Goal: Find contact information: Find contact information

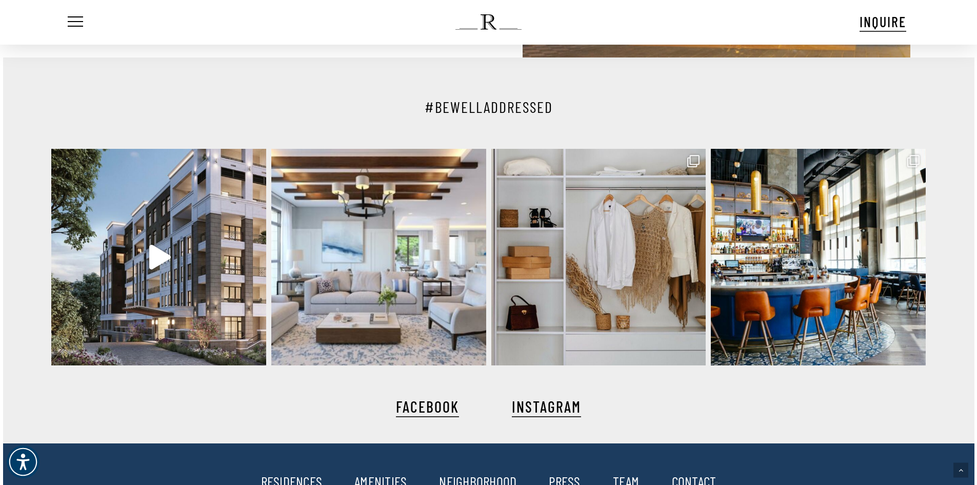
scroll to position [2410, 0]
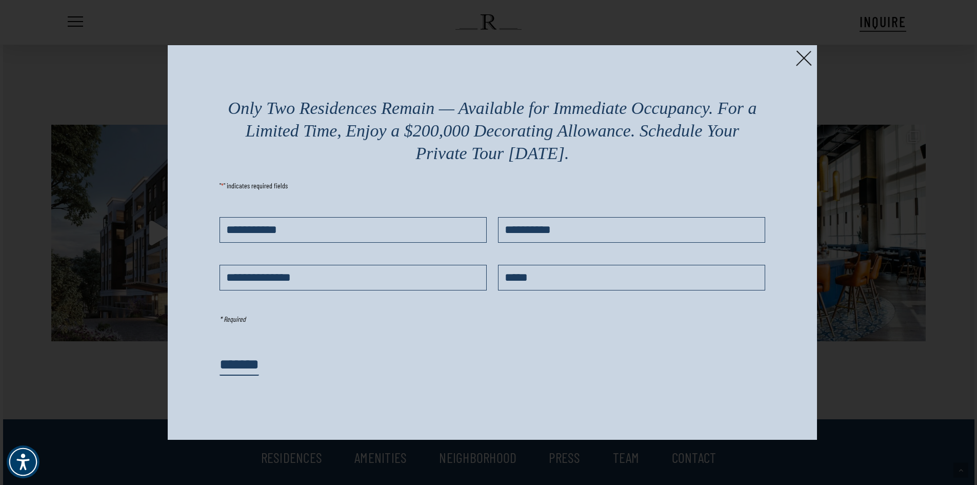
click at [797, 59] on img at bounding box center [804, 58] width 16 height 16
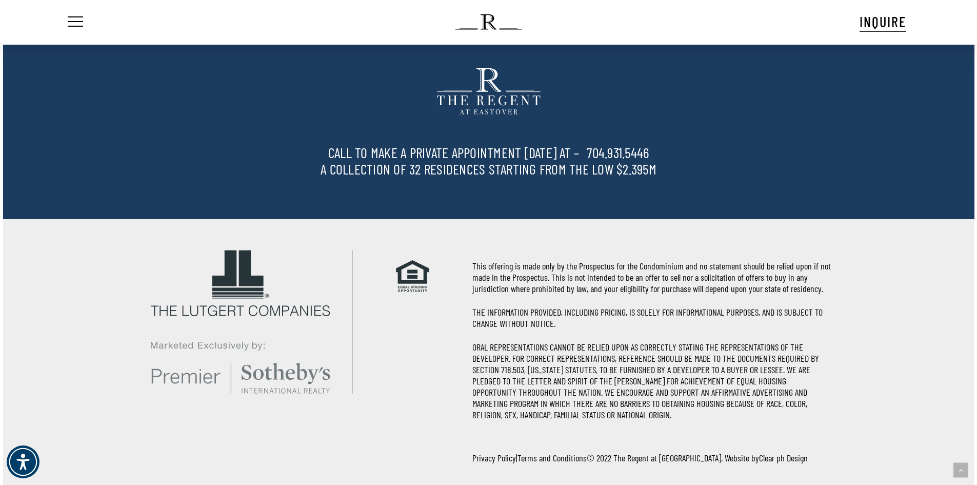
scroll to position [2845, 0]
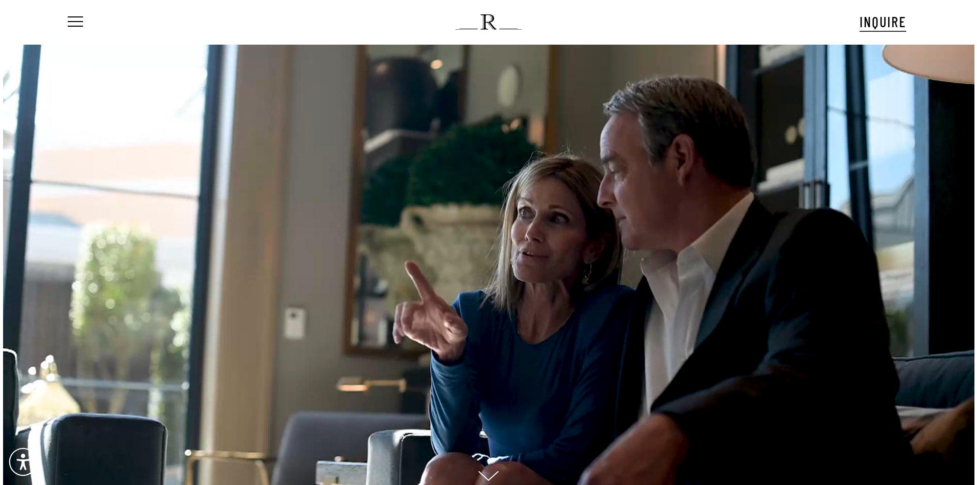
click at [84, 25] on nav "Menu" at bounding box center [82, 22] width 32 height 44
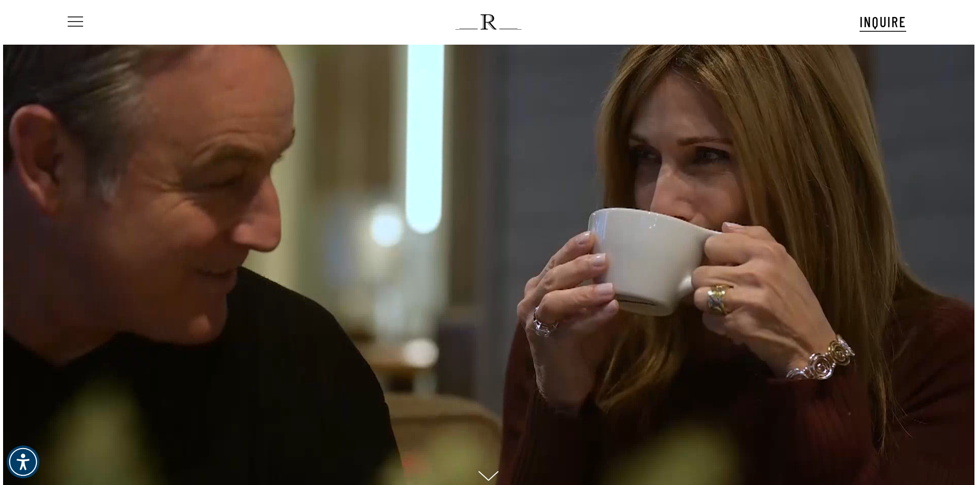
click at [68, 25] on span "Navigation Menu" at bounding box center [75, 21] width 15 height 11
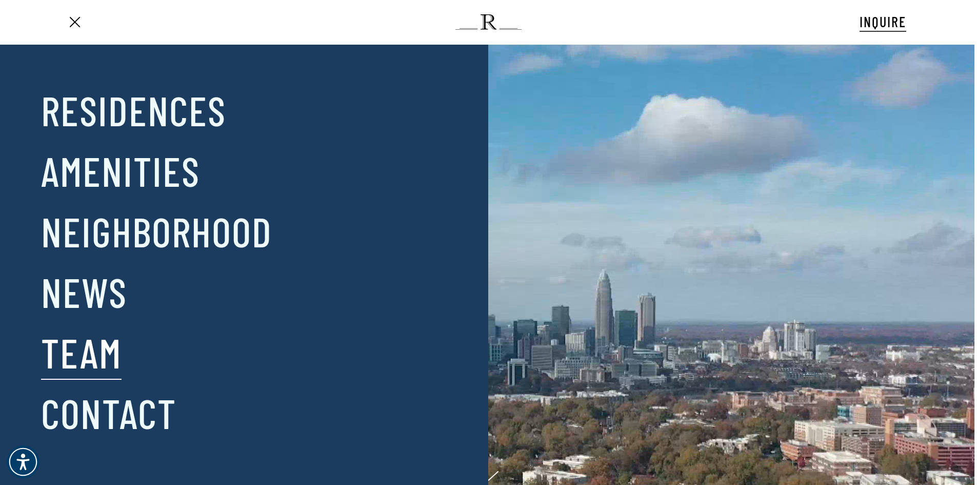
click at [98, 364] on link "Team" at bounding box center [81, 351] width 81 height 53
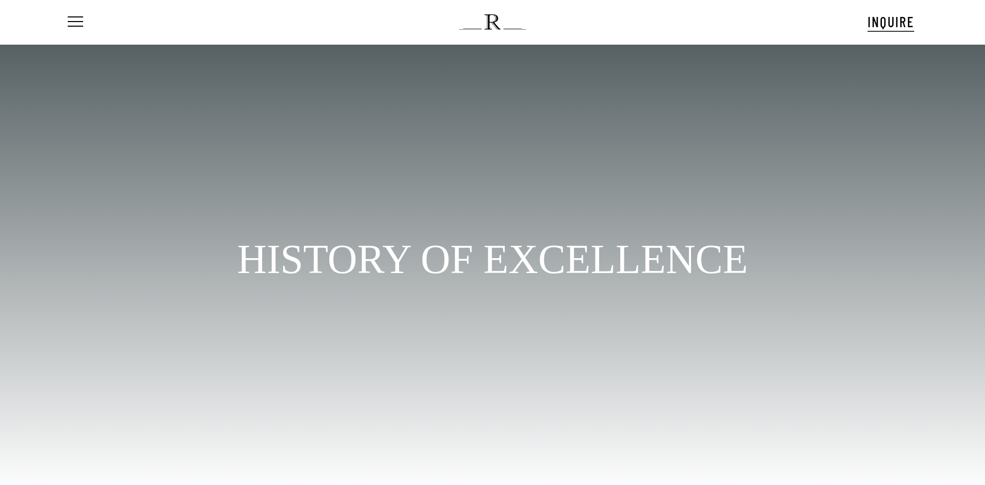
scroll to position [56, 0]
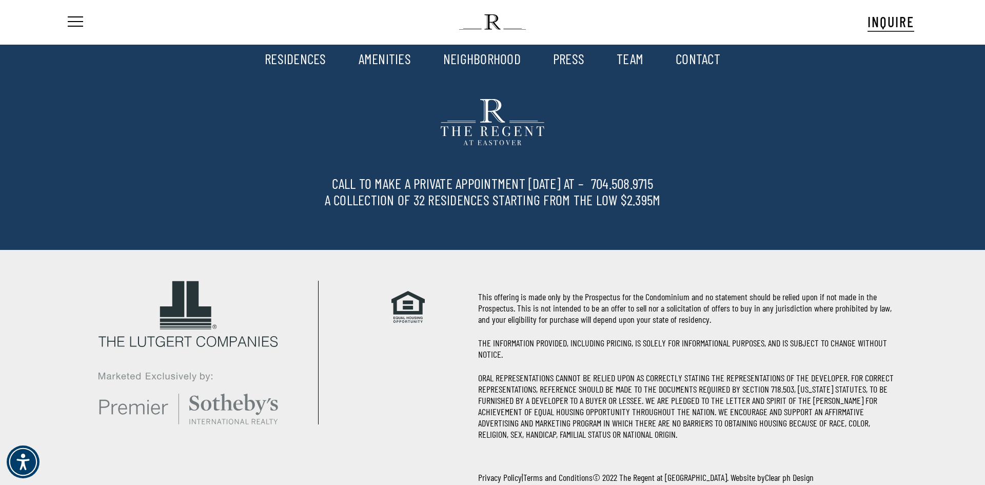
click at [625, 56] on link "TEAM" at bounding box center [629, 58] width 27 height 17
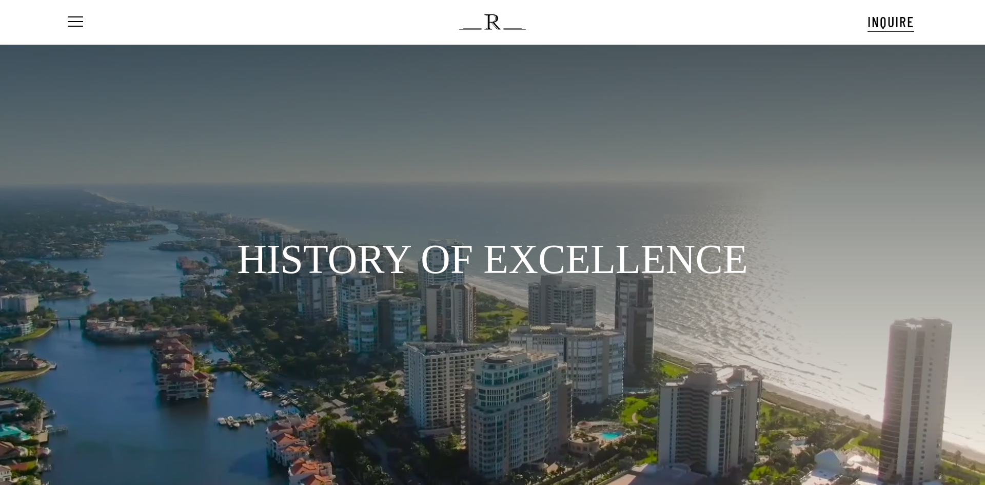
scroll to position [56, 0]
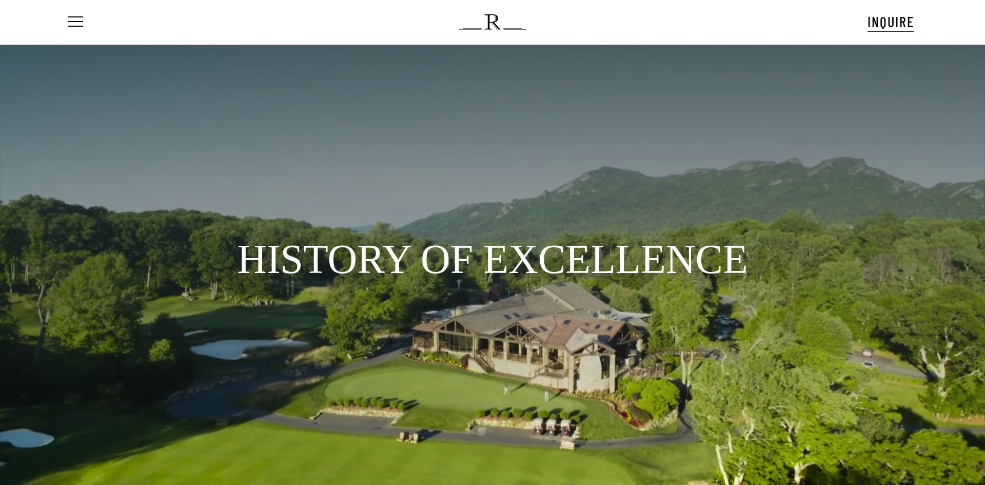
scroll to position [56, 0]
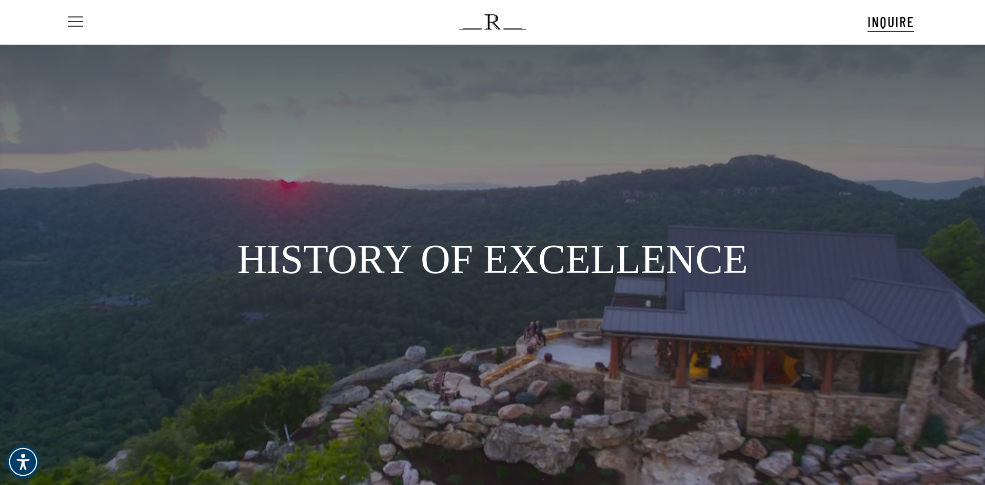
click at [79, 19] on span "Navigation Menu" at bounding box center [75, 22] width 11 height 14
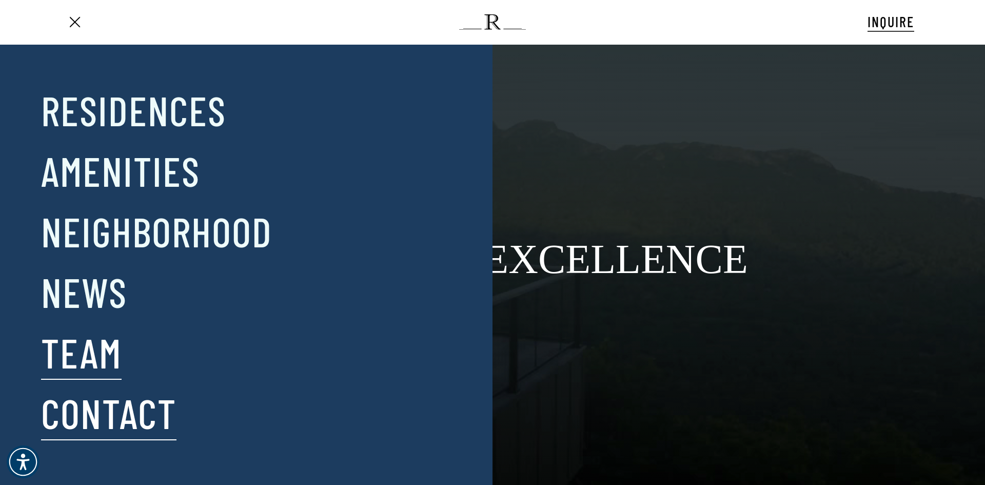
click at [137, 404] on link "Contact" at bounding box center [108, 412] width 135 height 53
